Goal: Transaction & Acquisition: Book appointment/travel/reservation

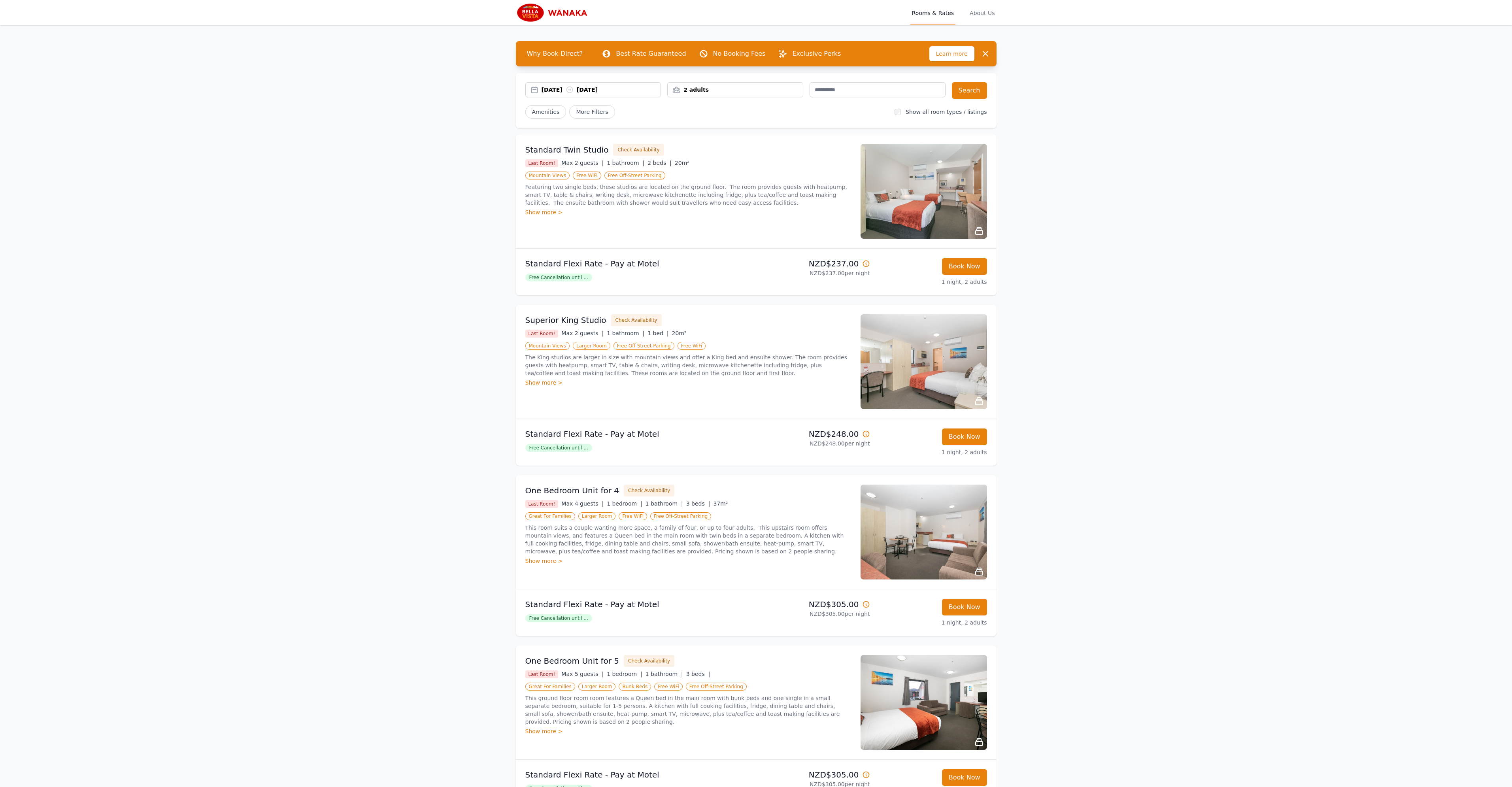
click at [696, 88] on div "2 adults" at bounding box center [735, 90] width 135 height 8
click at [725, 122] on icon at bounding box center [727, 119] width 6 height 6
click at [680, 118] on icon at bounding box center [679, 119] width 6 height 6
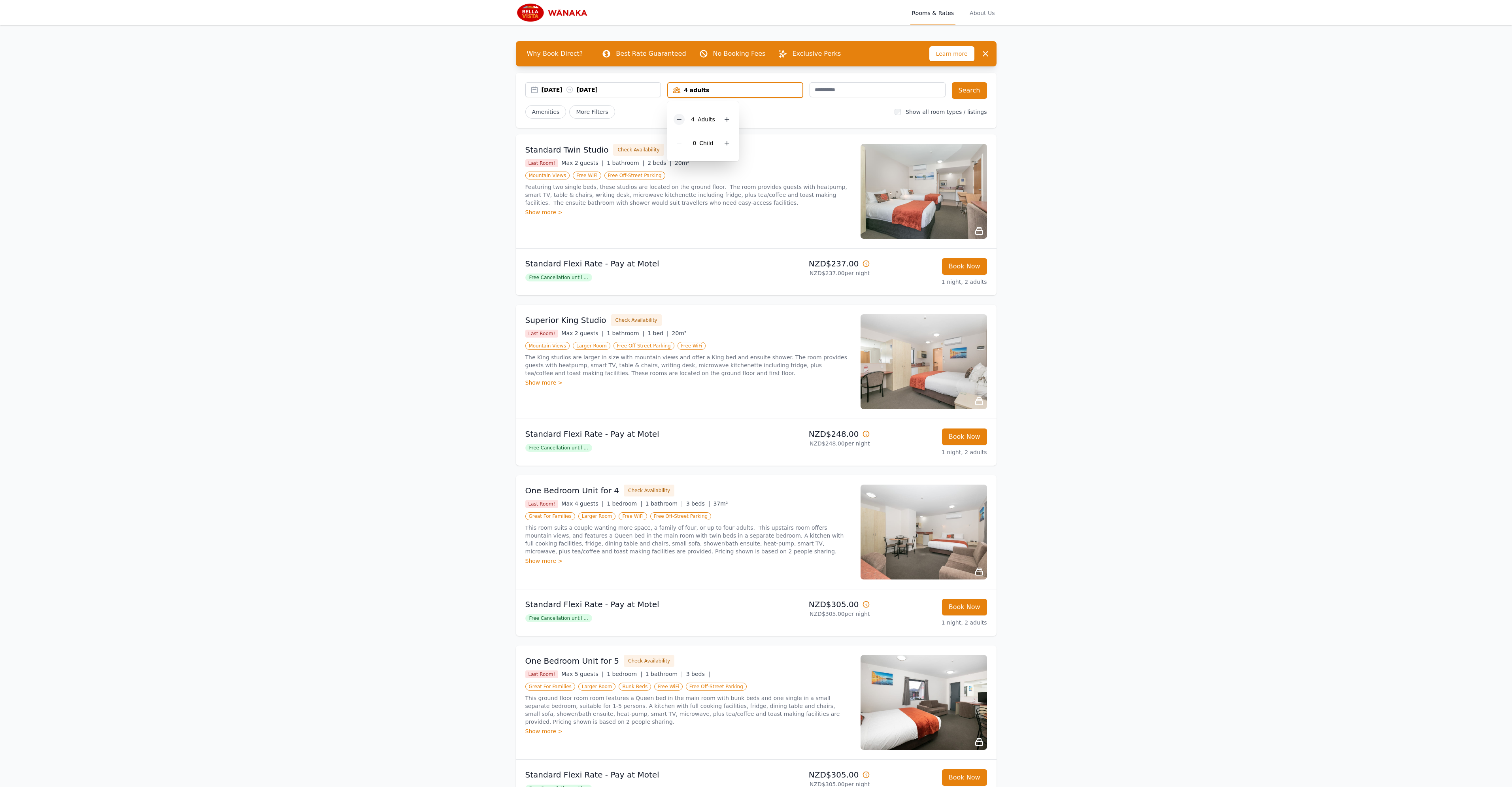
click at [680, 118] on icon at bounding box center [679, 119] width 6 height 6
click at [724, 144] on icon at bounding box center [727, 143] width 6 height 6
click at [725, 144] on icon at bounding box center [727, 143] width 6 height 6
click at [725, 144] on div "2 Child ren" at bounding box center [706, 143] width 65 height 24
click at [729, 141] on icon at bounding box center [732, 143] width 6 height 6
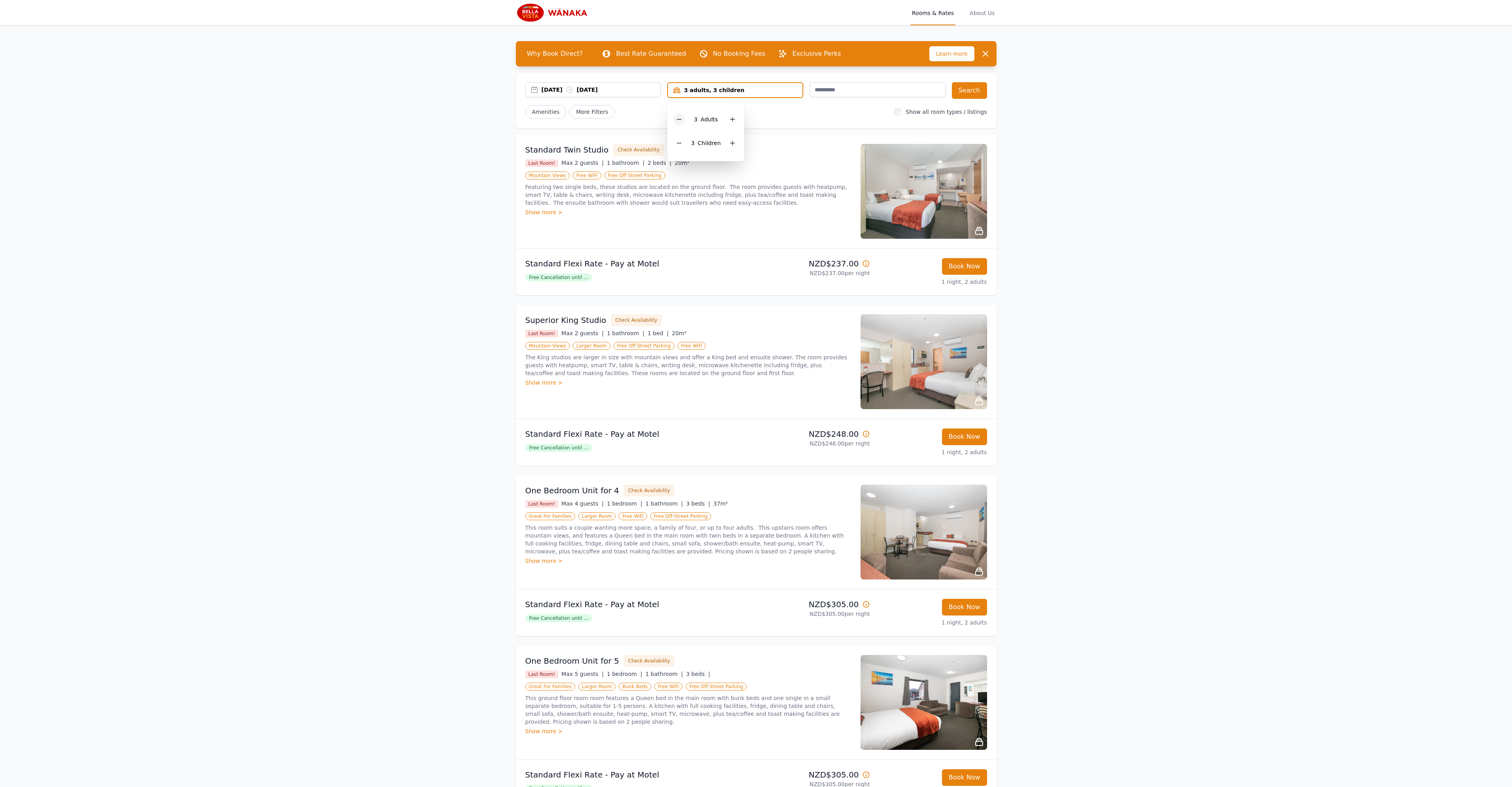
click at [680, 121] on icon at bounding box center [679, 119] width 6 height 6
click at [568, 88] on div "[DATE] [DATE]" at bounding box center [601, 90] width 119 height 8
click at [598, 90] on div "[DATE] [DATE]" at bounding box center [601, 90] width 119 height 8
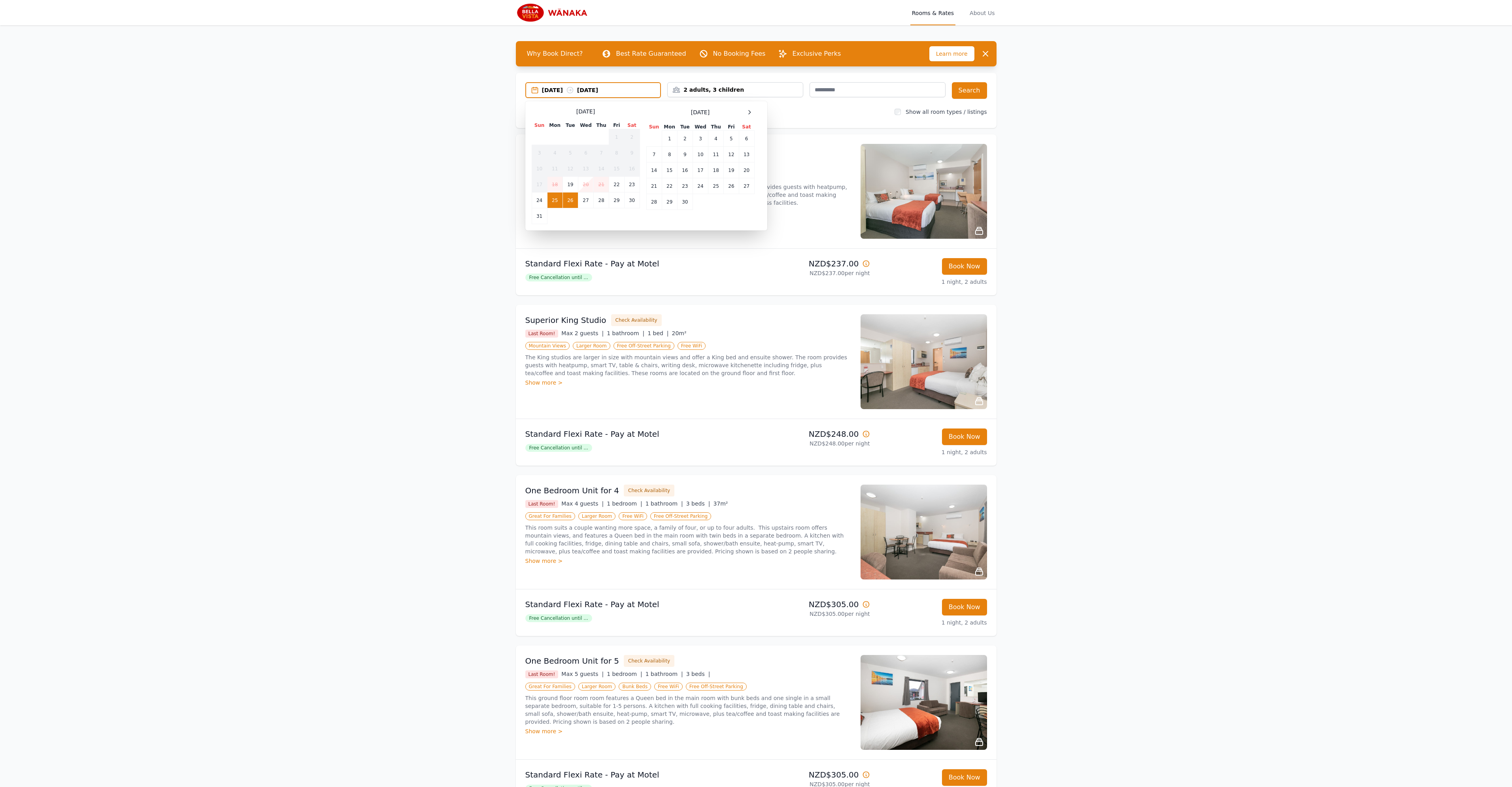
click at [565, 92] on div "[DATE] [DATE]" at bounding box center [601, 90] width 119 height 8
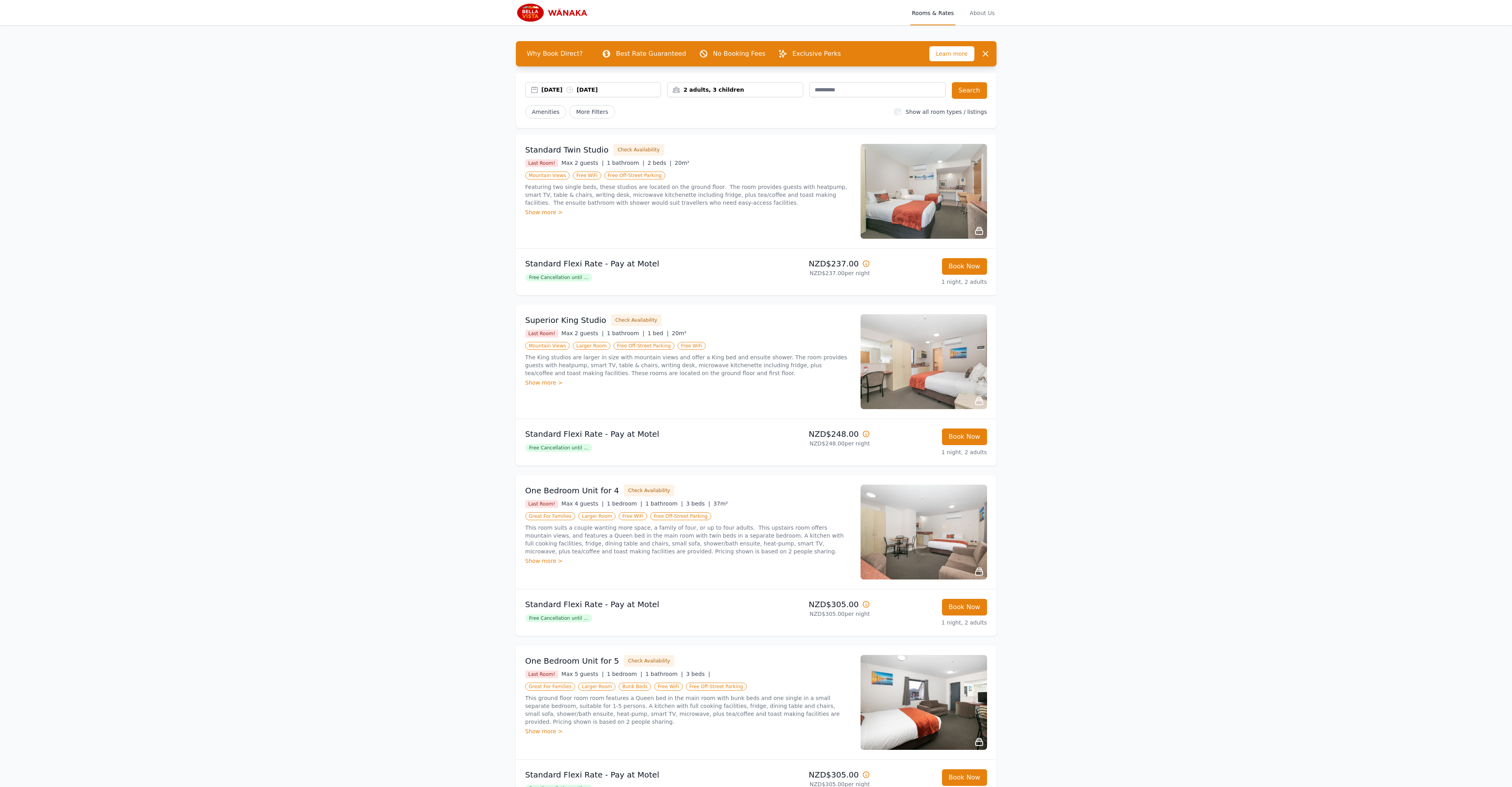
click at [567, 92] on div "[DATE] [DATE]" at bounding box center [601, 90] width 119 height 8
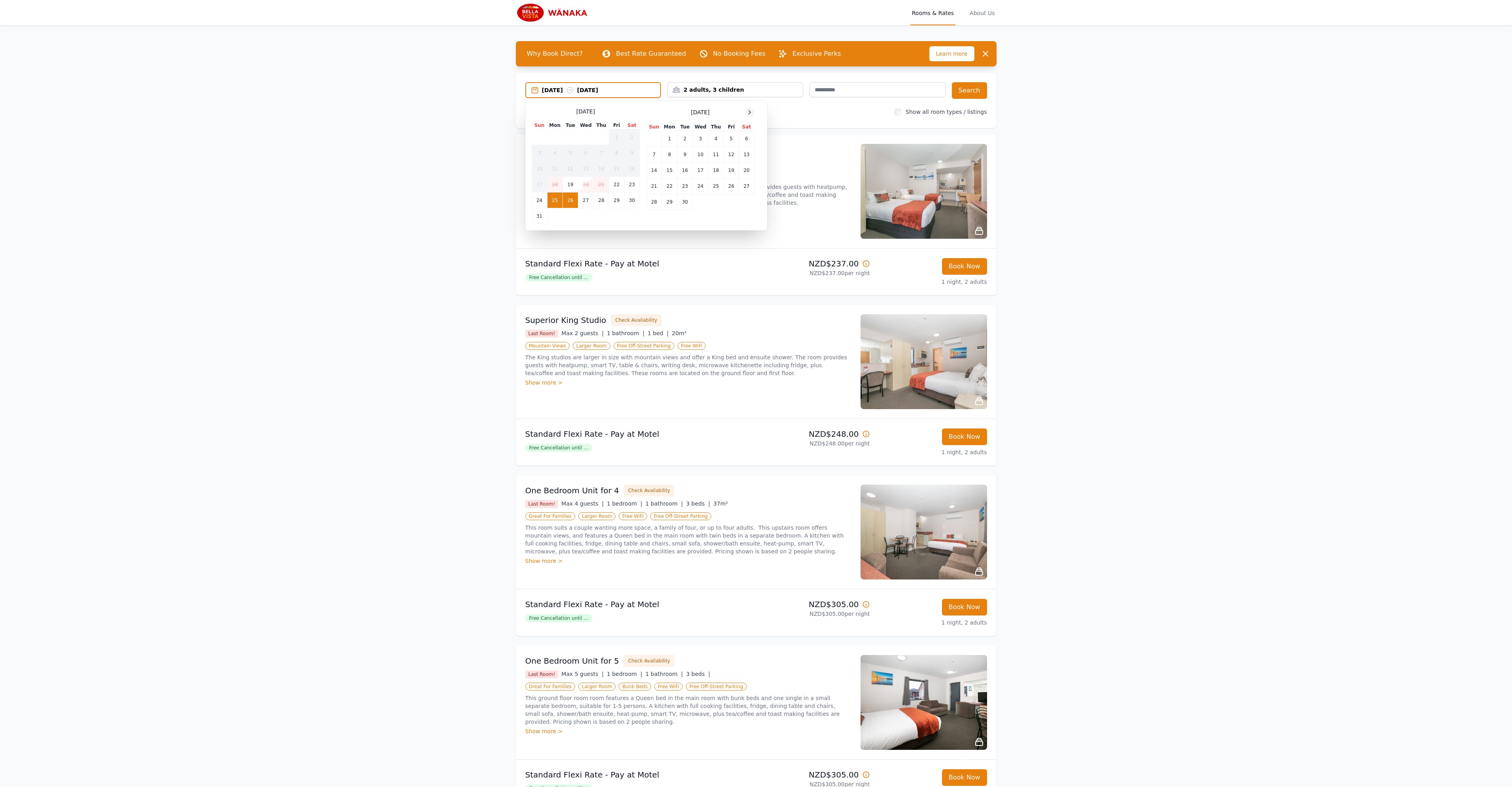
click at [749, 116] on div at bounding box center [750, 112] width 9 height 9
click at [749, 114] on icon at bounding box center [749, 112] width 6 height 6
click at [749, 114] on icon at bounding box center [750, 112] width 2 height 3
click at [718, 188] on td "25" at bounding box center [716, 186] width 15 height 15
click at [600, 92] on div "[DATE] --" at bounding box center [601, 90] width 119 height 8
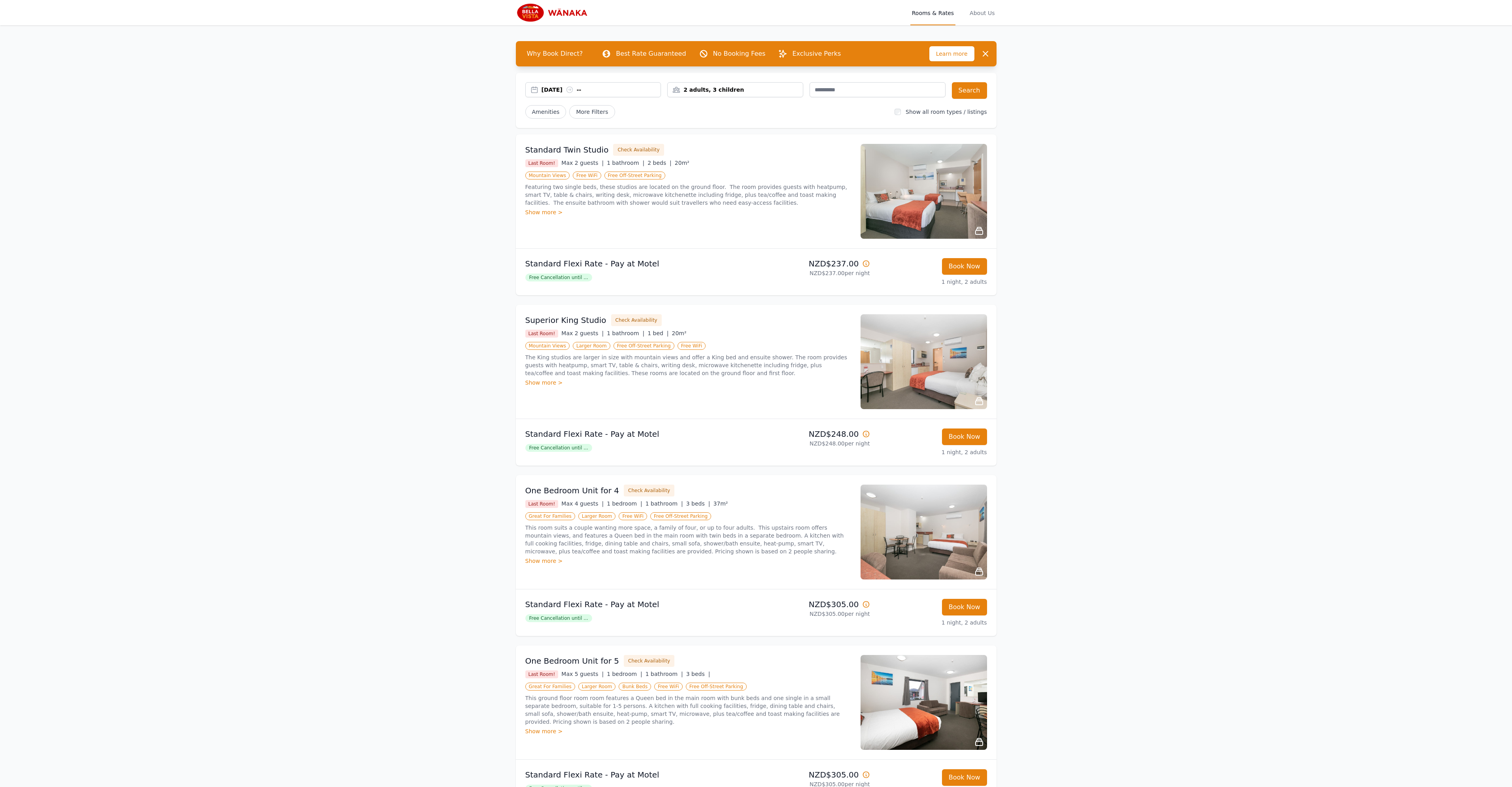
click at [626, 94] on div "[DATE] --" at bounding box center [593, 90] width 136 height 15
click at [612, 184] on td "26" at bounding box center [616, 186] width 15 height 15
click at [967, 92] on button "Search" at bounding box center [969, 90] width 35 height 17
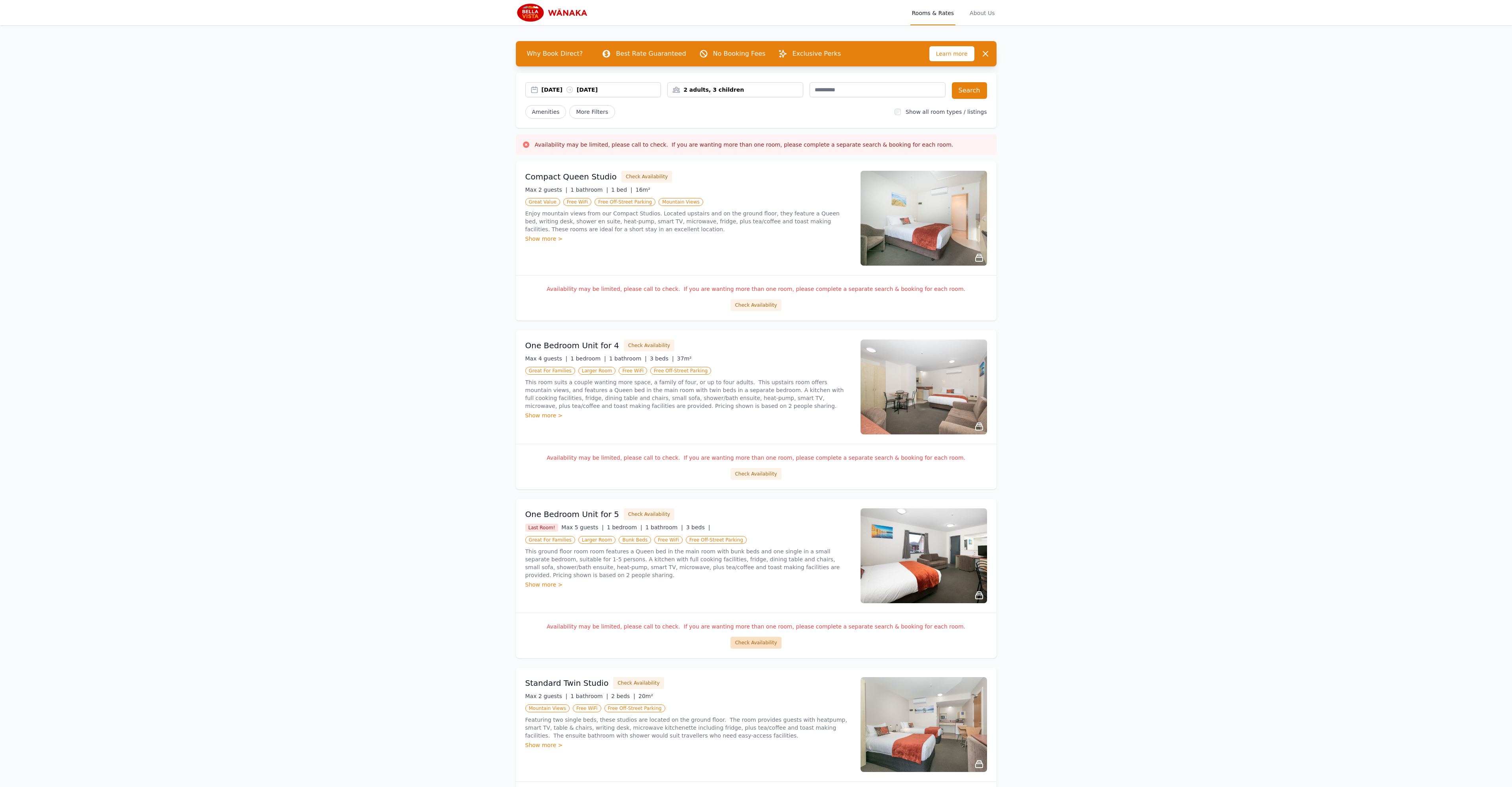
click at [744, 640] on button "Check Availability" at bounding box center [756, 642] width 51 height 12
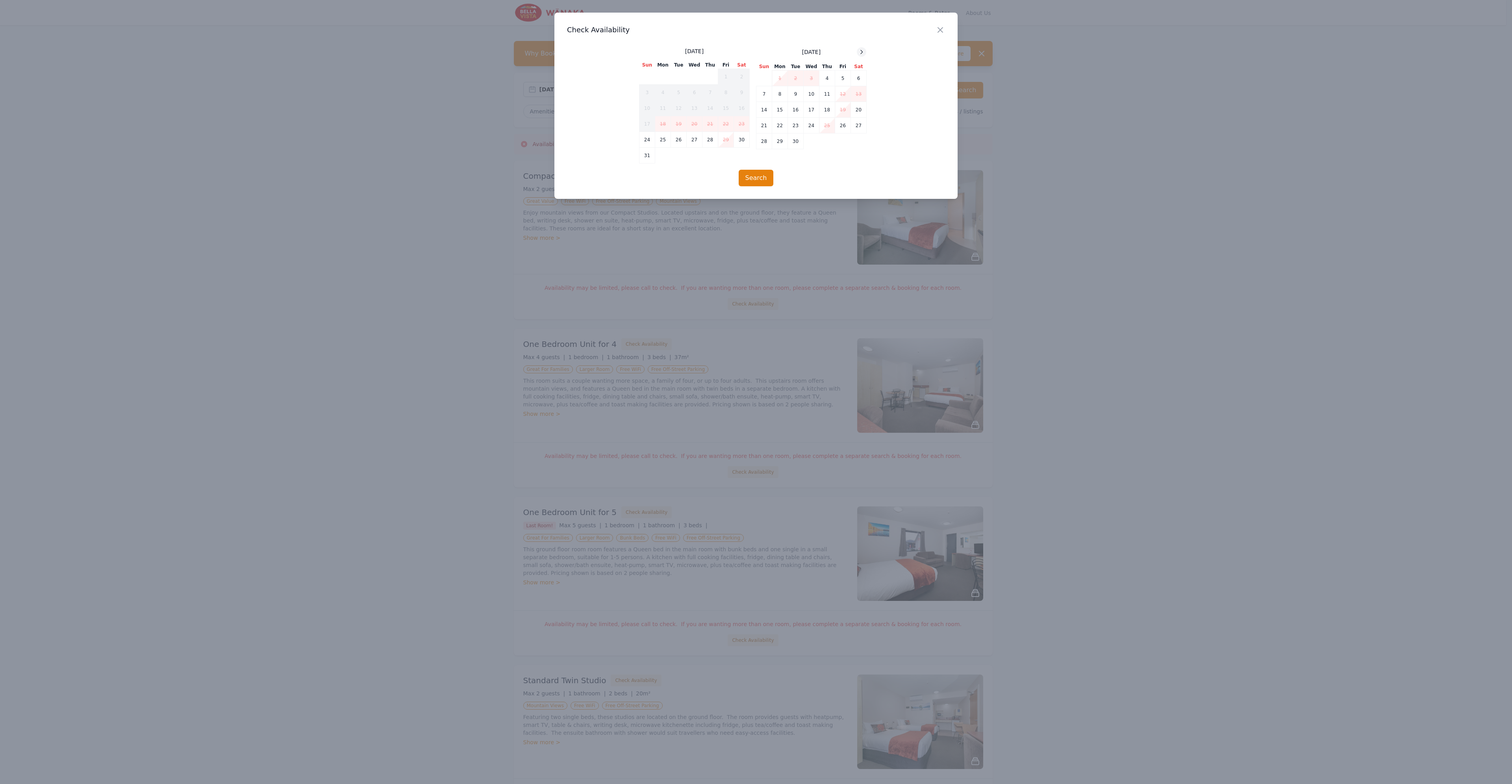
click at [859, 53] on icon at bounding box center [861, 52] width 6 height 6
click at [826, 127] on td "25" at bounding box center [826, 125] width 15 height 15
click at [841, 124] on td "26" at bounding box center [843, 125] width 15 height 15
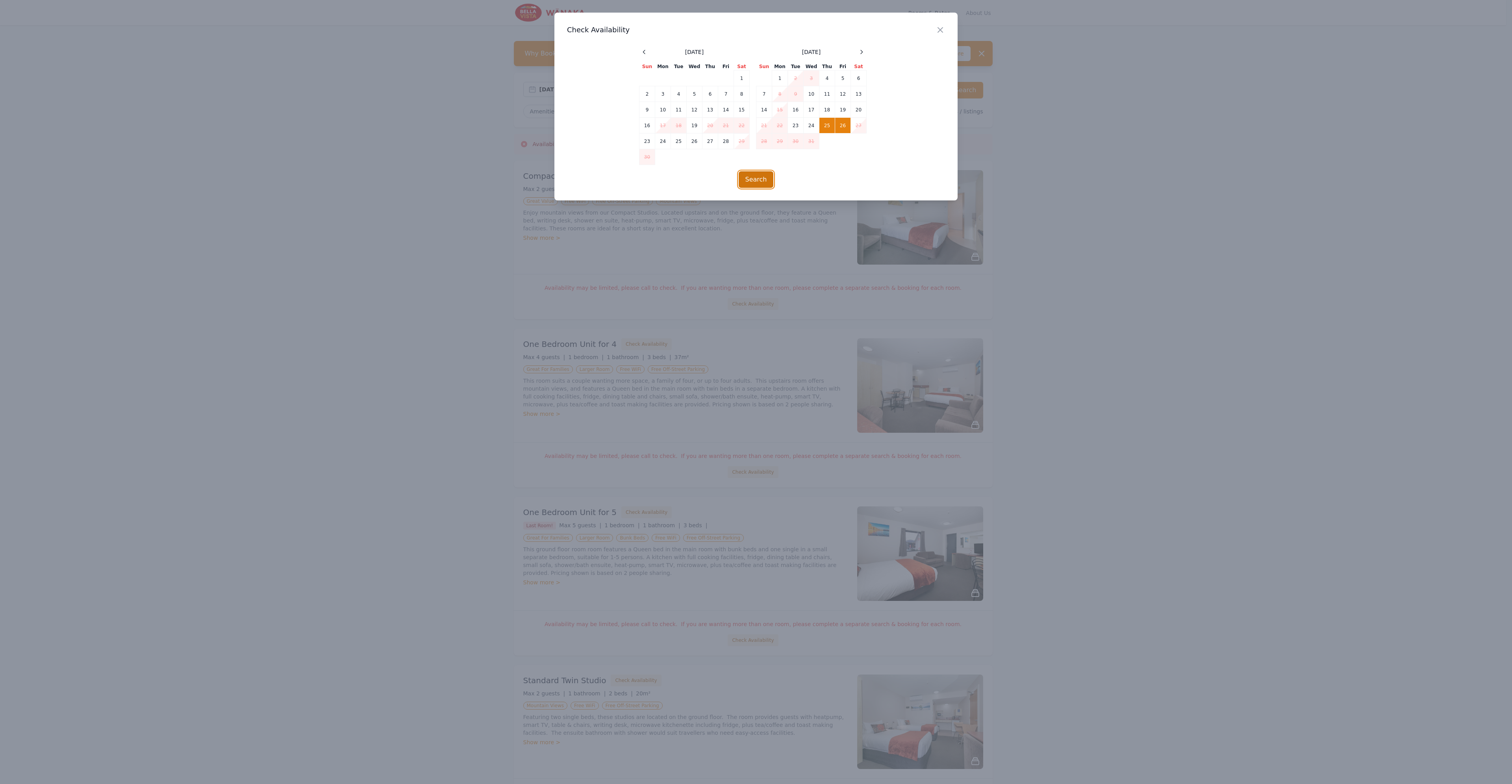
click at [753, 176] on button "Search" at bounding box center [756, 179] width 35 height 17
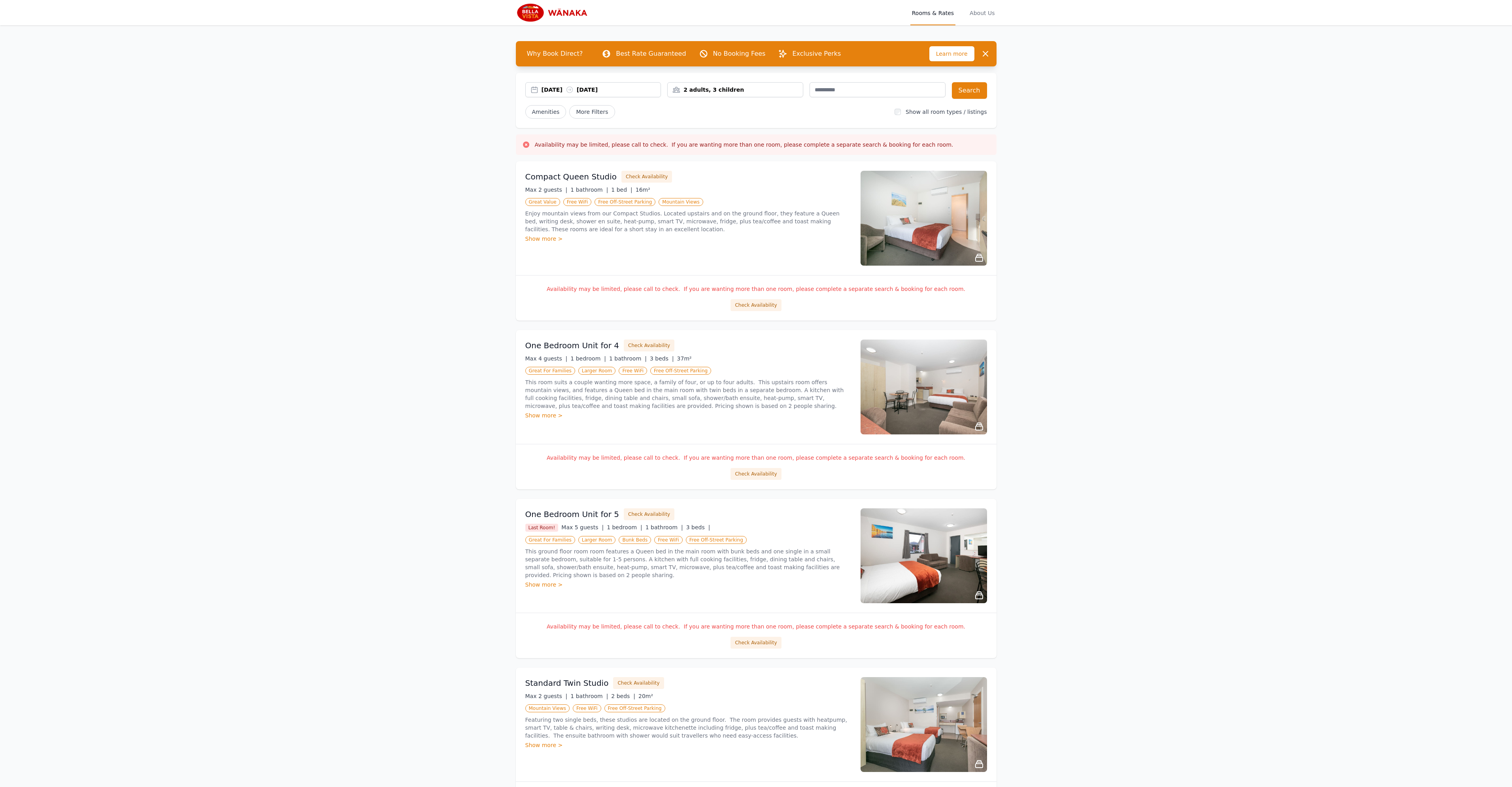
click at [554, 580] on div "Show more >" at bounding box center [688, 584] width 326 height 8
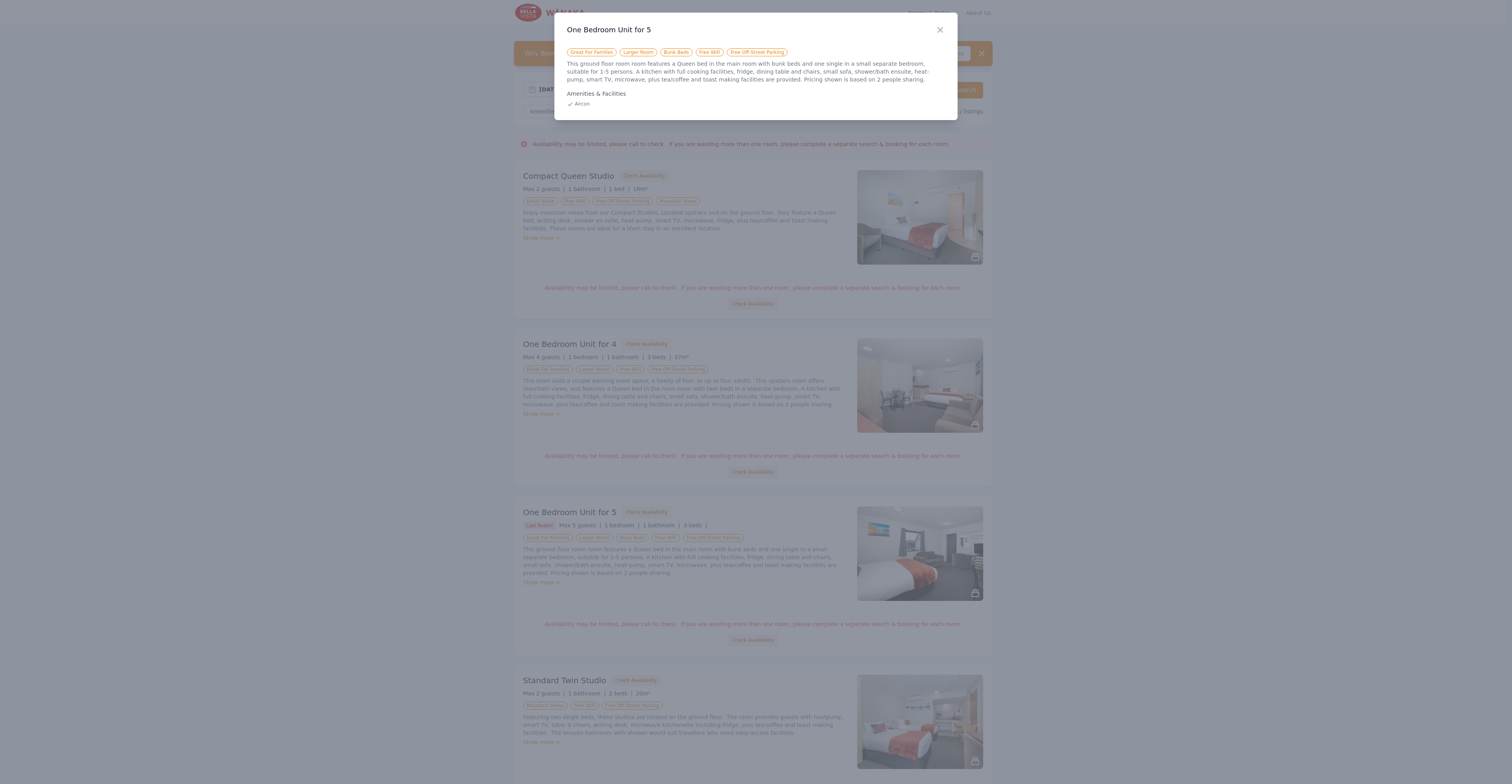
click at [855, 146] on div at bounding box center [756, 392] width 1512 height 784
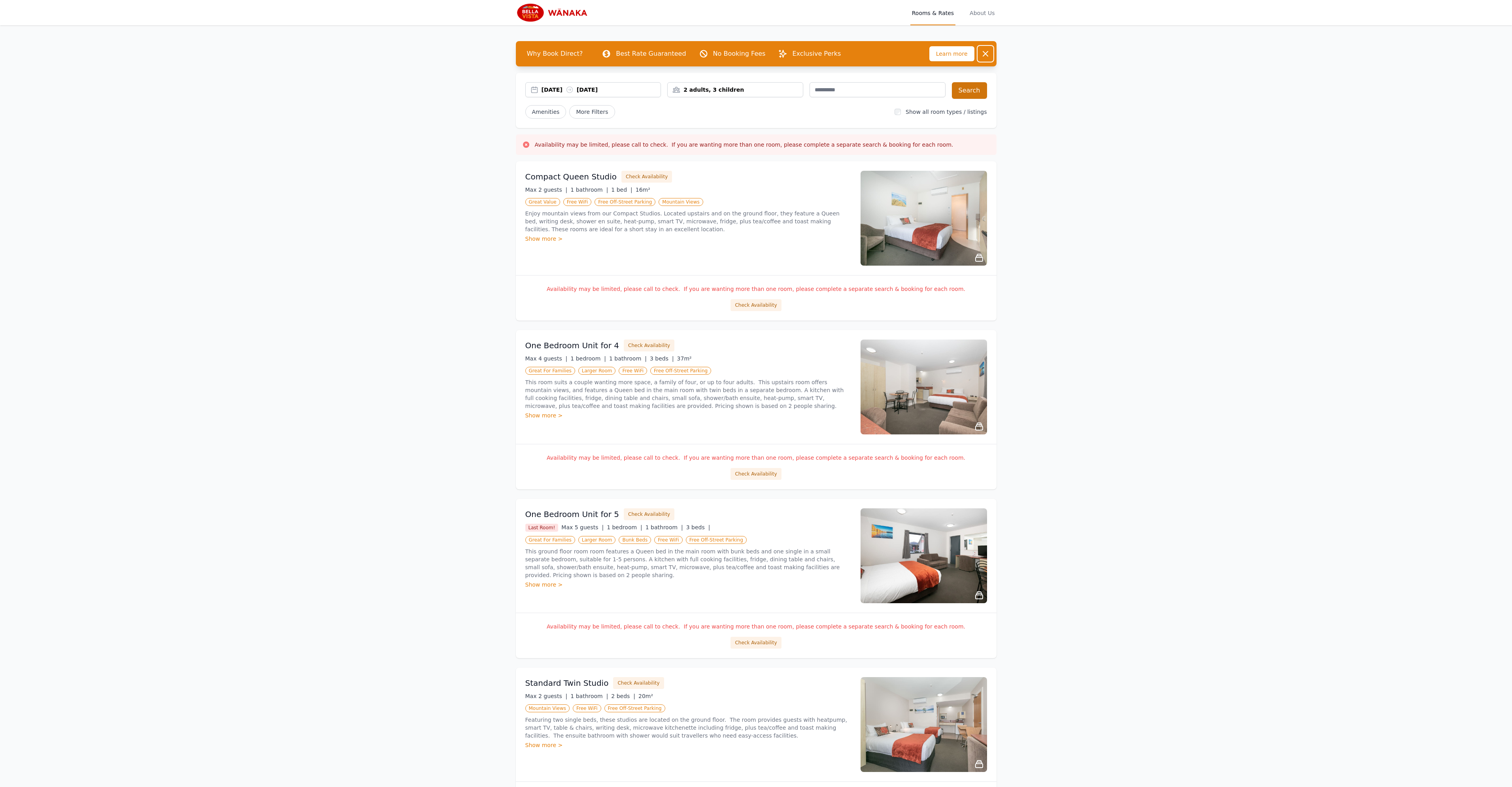
click at [981, 53] on icon "button" at bounding box center [985, 54] width 9 height 9
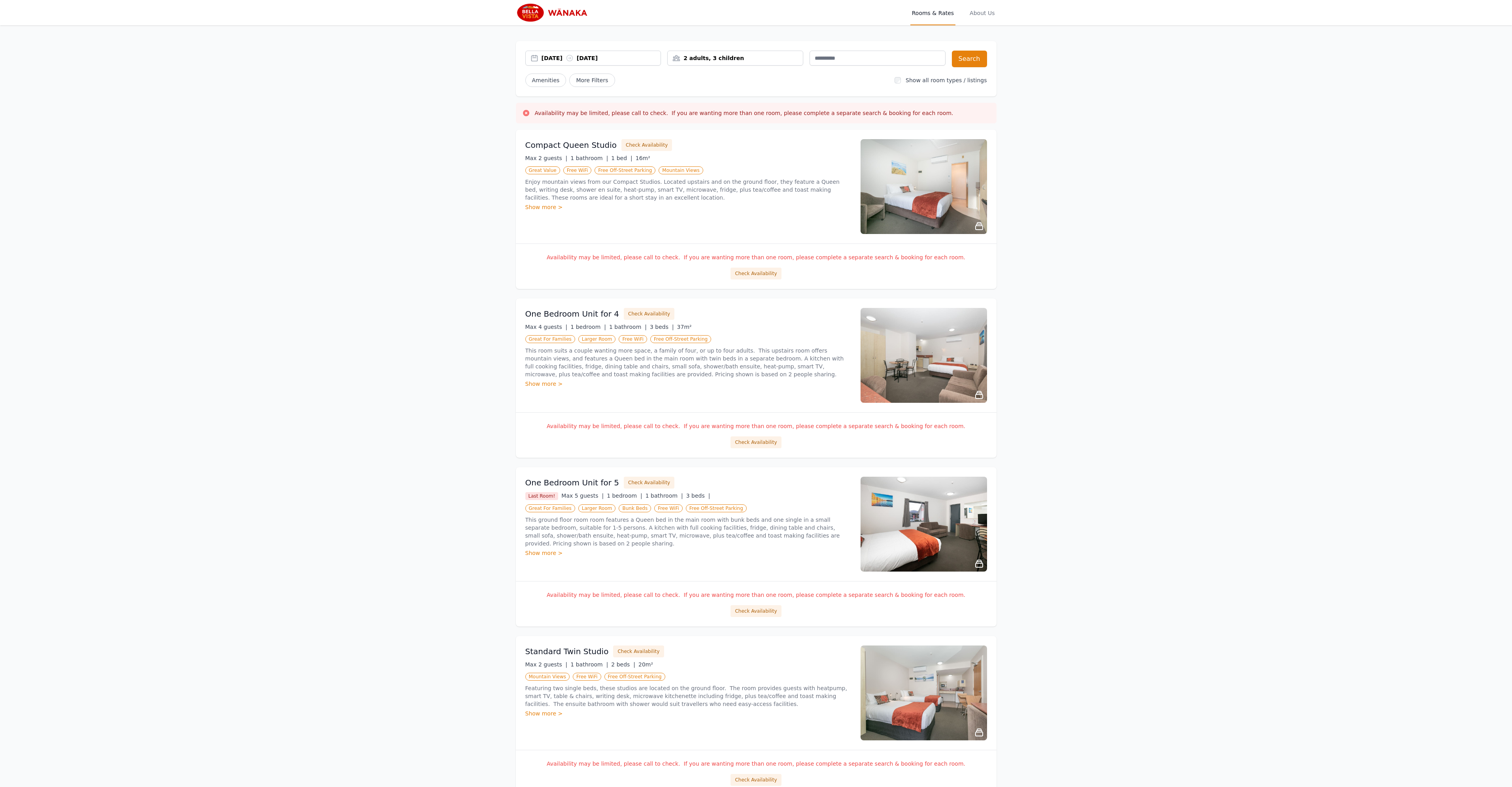
click at [977, 519] on img at bounding box center [924, 524] width 127 height 95
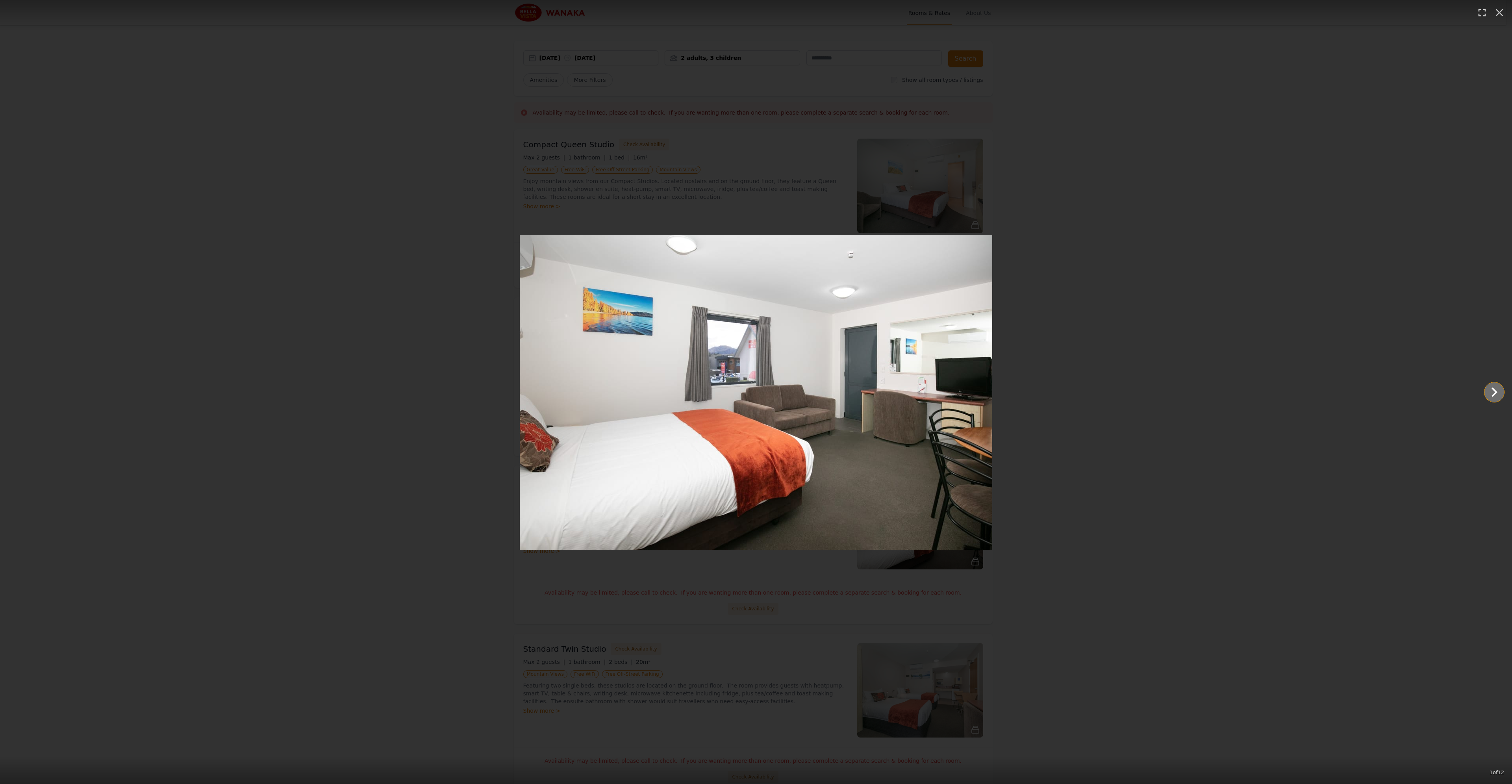
click at [1489, 393] on icon "Show slide 2 of 12" at bounding box center [1494, 392] width 19 height 19
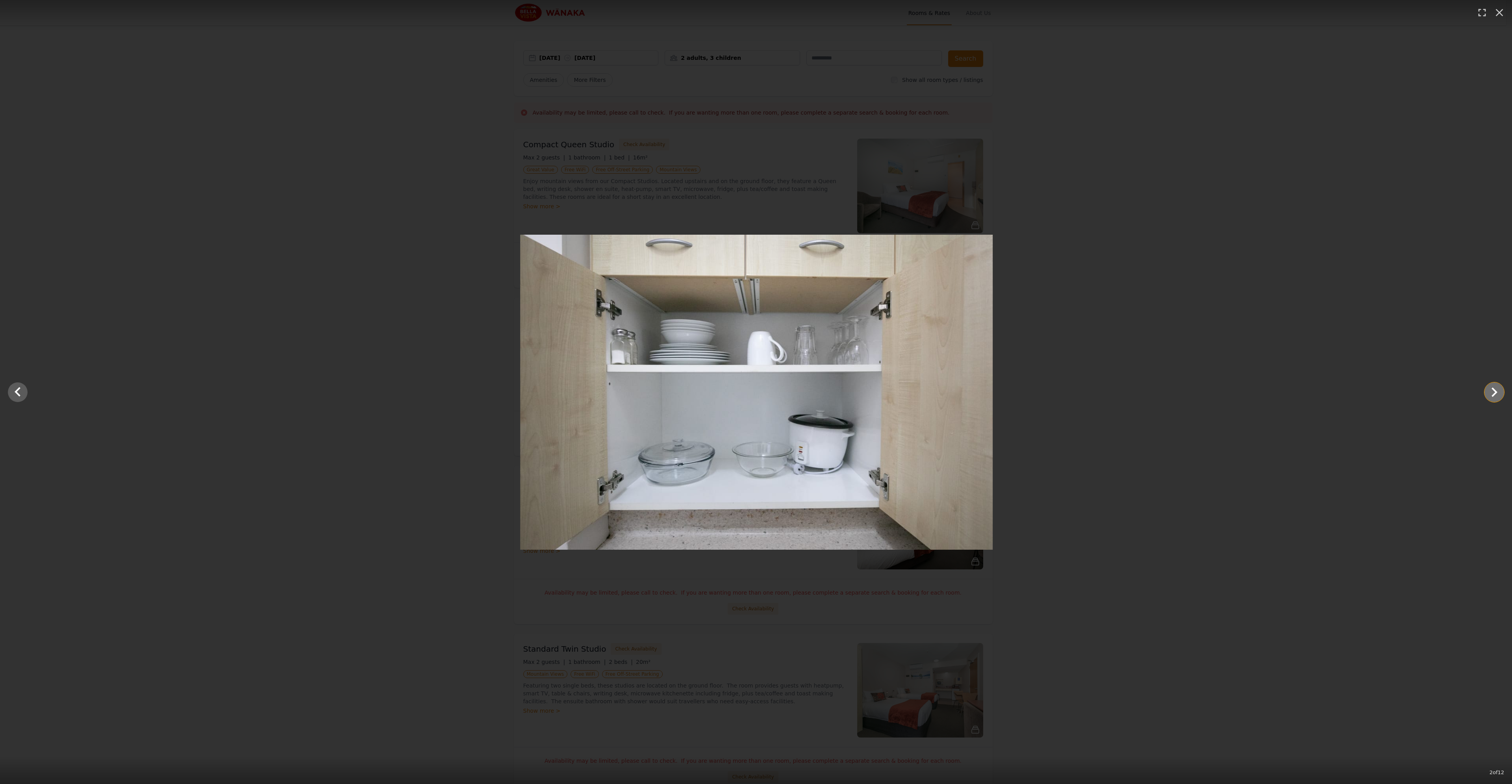
click at [1490, 393] on icon "Show slide 3 of 12" at bounding box center [1494, 392] width 19 height 19
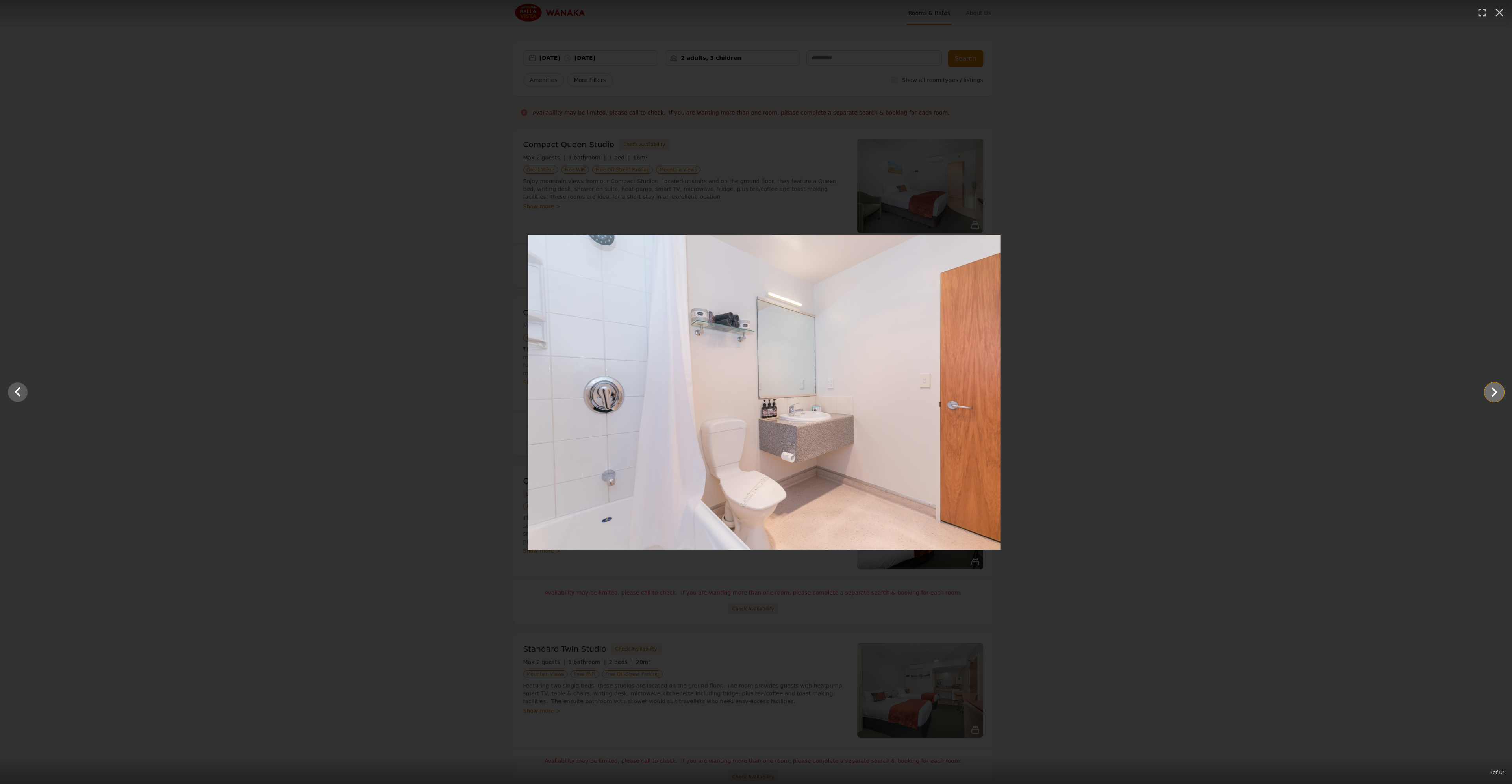
click at [1490, 393] on icon "Show slide 4 of 12" at bounding box center [1494, 392] width 19 height 19
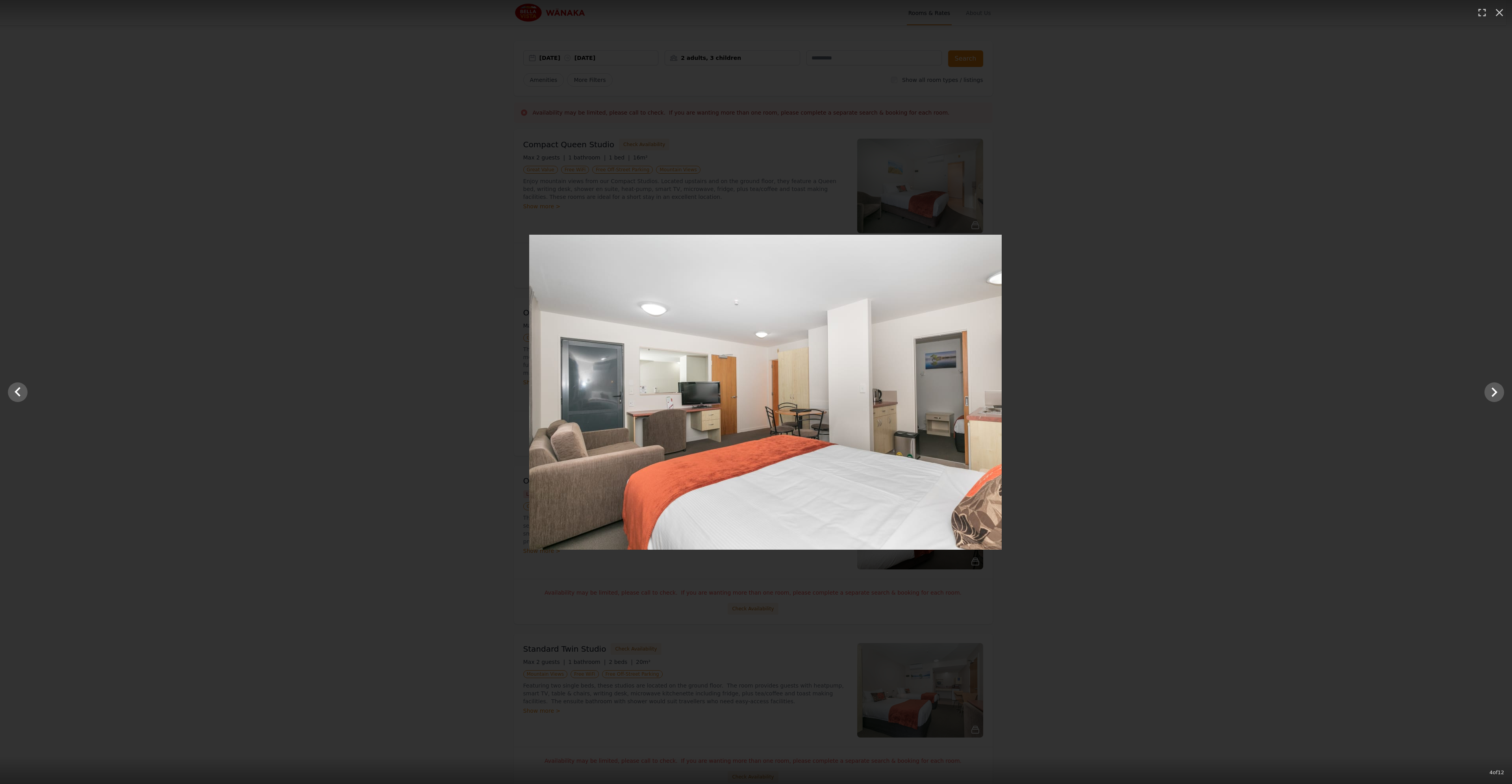
click at [1352, 363] on div at bounding box center [765, 392] width 1512 height 315
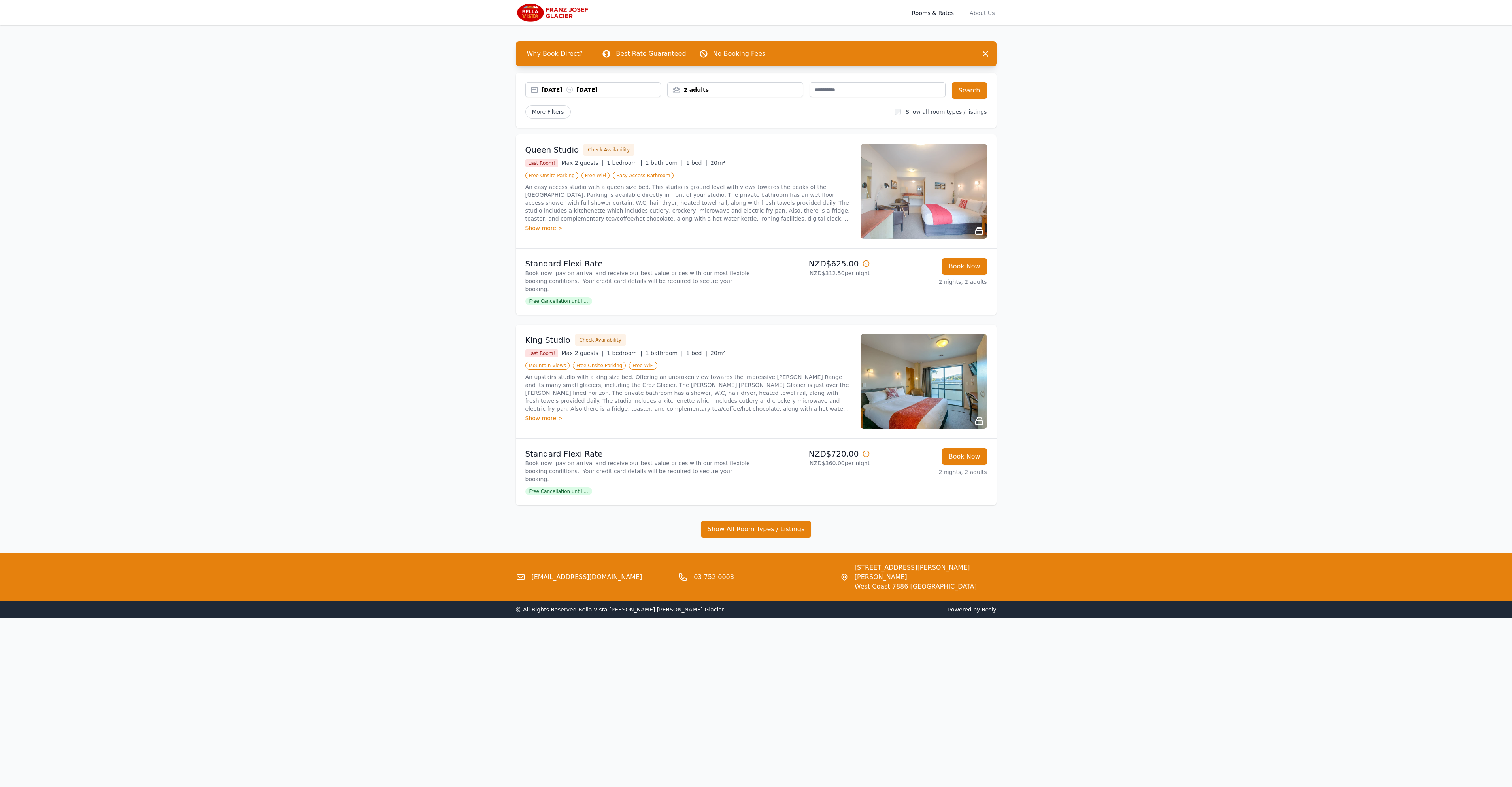
click at [715, 90] on div "2 adults" at bounding box center [735, 90] width 135 height 8
click at [726, 145] on icon at bounding box center [727, 143] width 6 height 6
click at [726, 144] on icon at bounding box center [727, 143] width 6 height 6
click at [727, 144] on div at bounding box center [732, 143] width 11 height 11
click at [974, 90] on button "Search" at bounding box center [969, 90] width 35 height 17
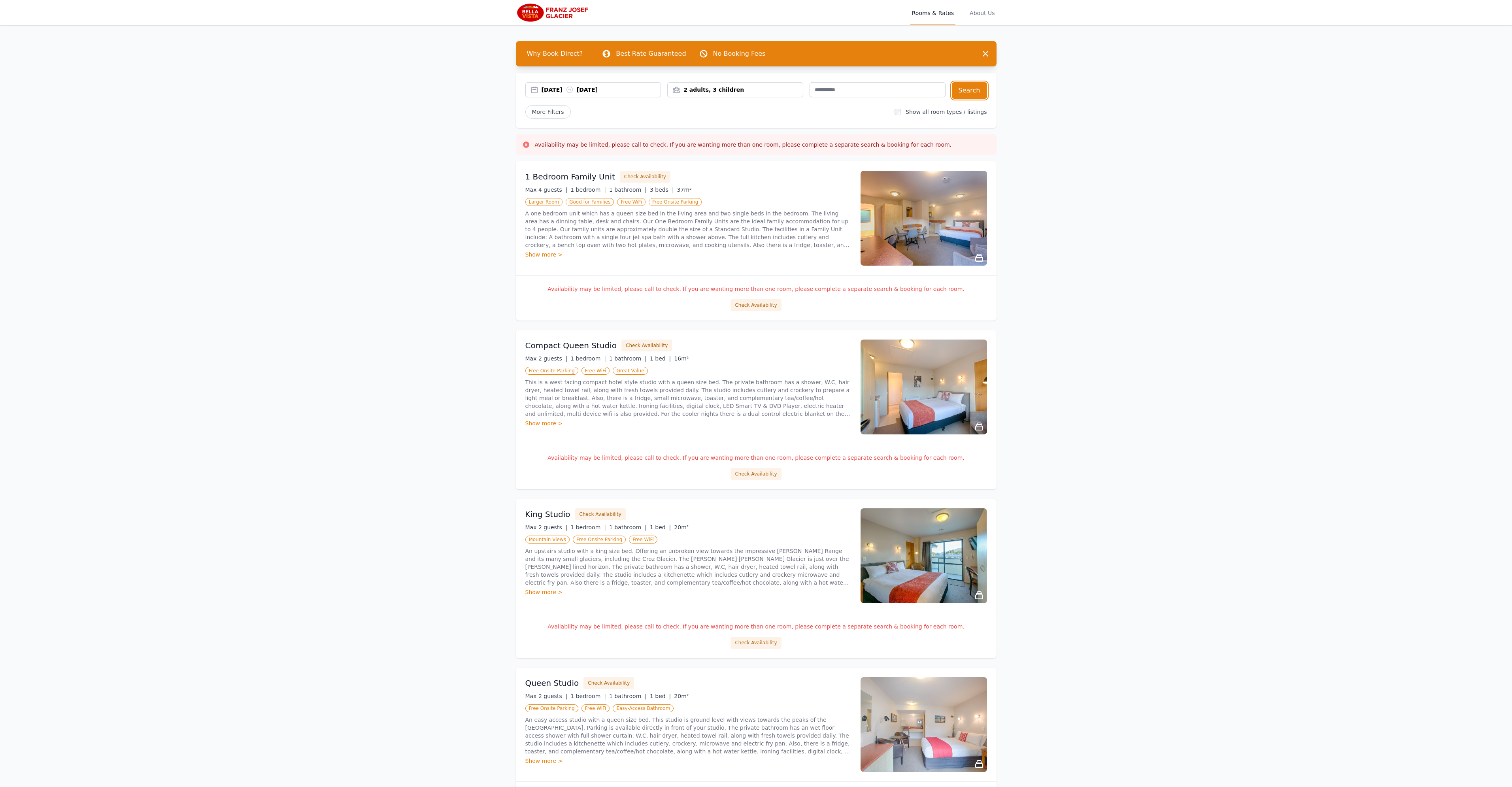
click at [704, 90] on div "2 adults, 3 children" at bounding box center [735, 90] width 135 height 8
click at [682, 145] on icon at bounding box center [679, 143] width 6 height 6
click at [966, 89] on button "Search" at bounding box center [969, 90] width 35 height 17
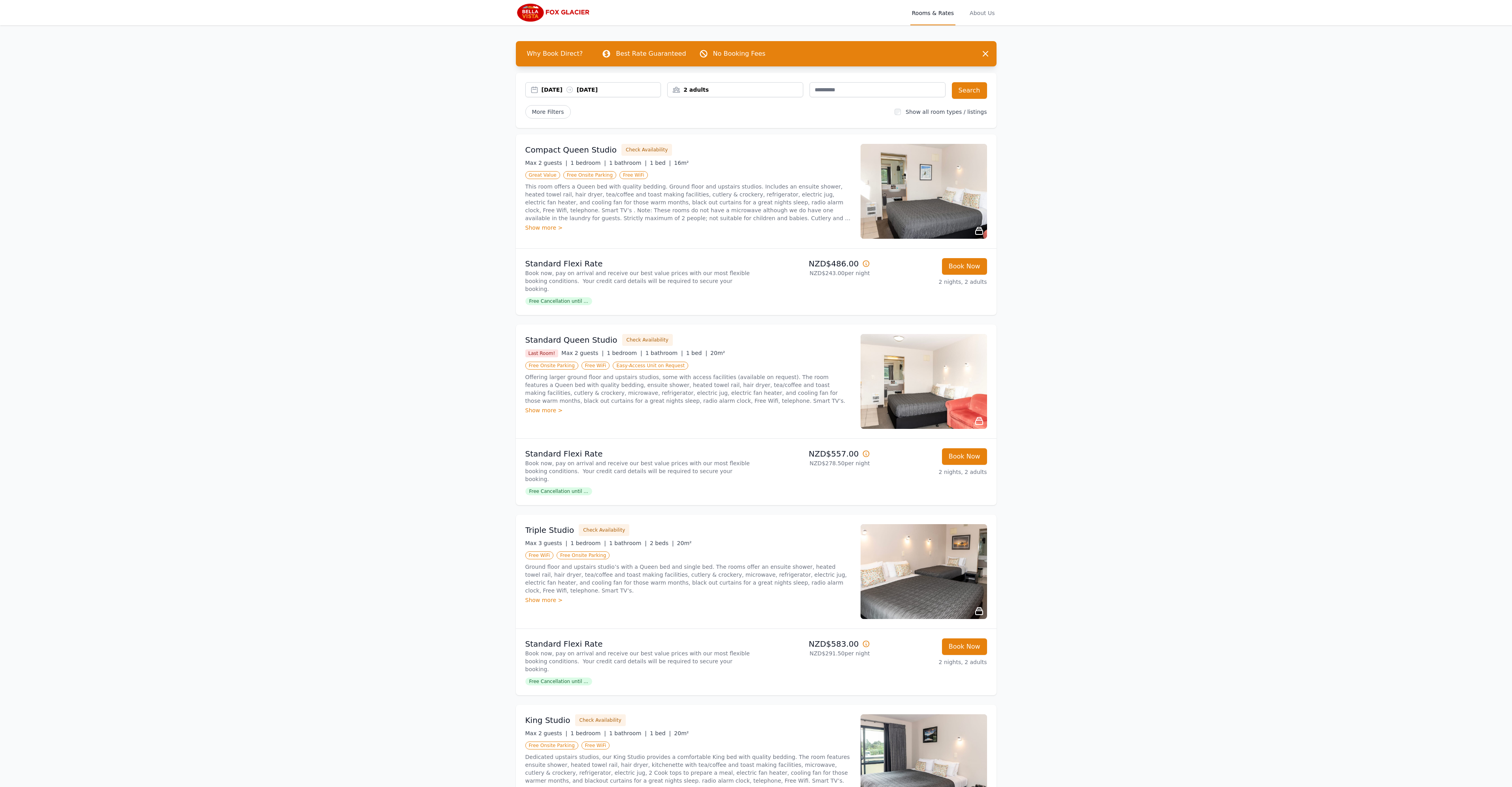
click at [702, 90] on div "2 adults" at bounding box center [735, 90] width 135 height 8
click at [724, 145] on icon at bounding box center [727, 143] width 6 height 6
click at [960, 94] on button "Search" at bounding box center [969, 90] width 35 height 17
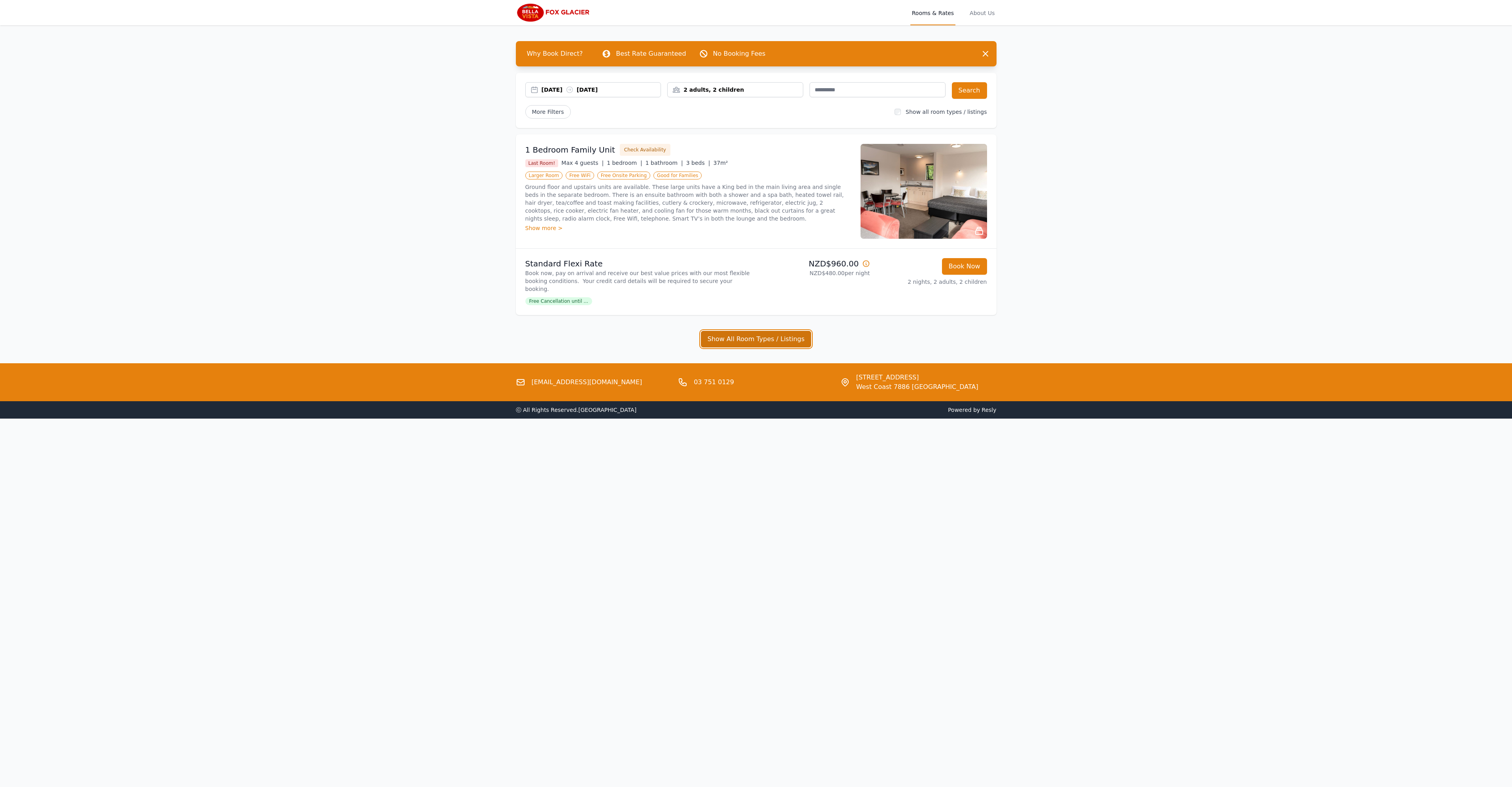
click at [762, 335] on button "Show All Room Types / Listings" at bounding box center [756, 339] width 110 height 17
